Goal: Information Seeking & Learning: Learn about a topic

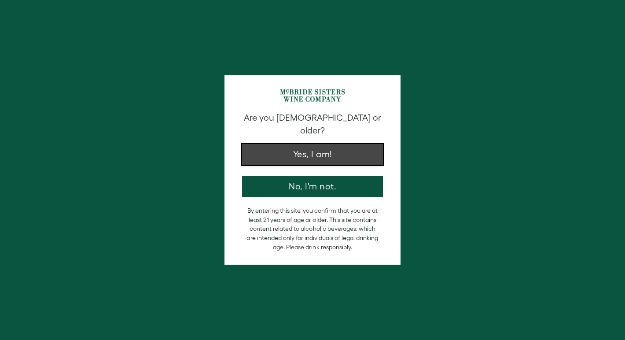
click at [323, 146] on button "Yes, I am!" at bounding box center [312, 154] width 141 height 21
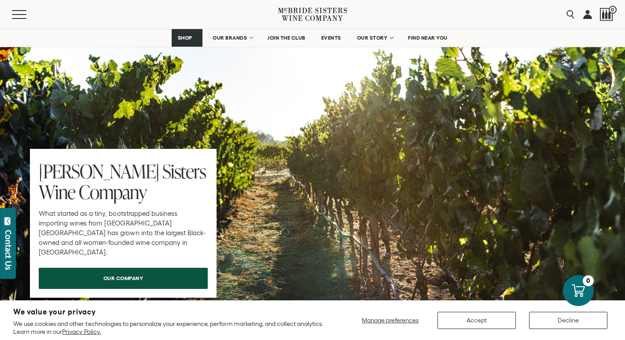
scroll to position [2699, 0]
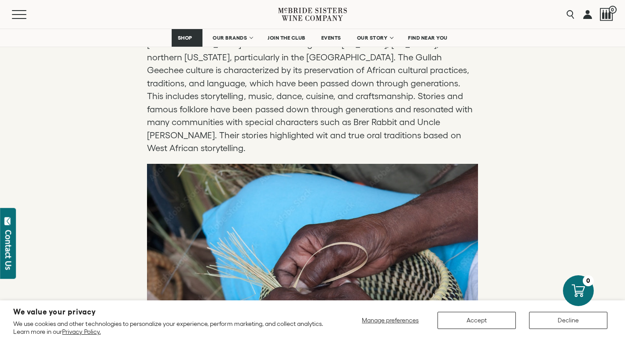
scroll to position [758, 0]
